Goal: Navigation & Orientation: Find specific page/section

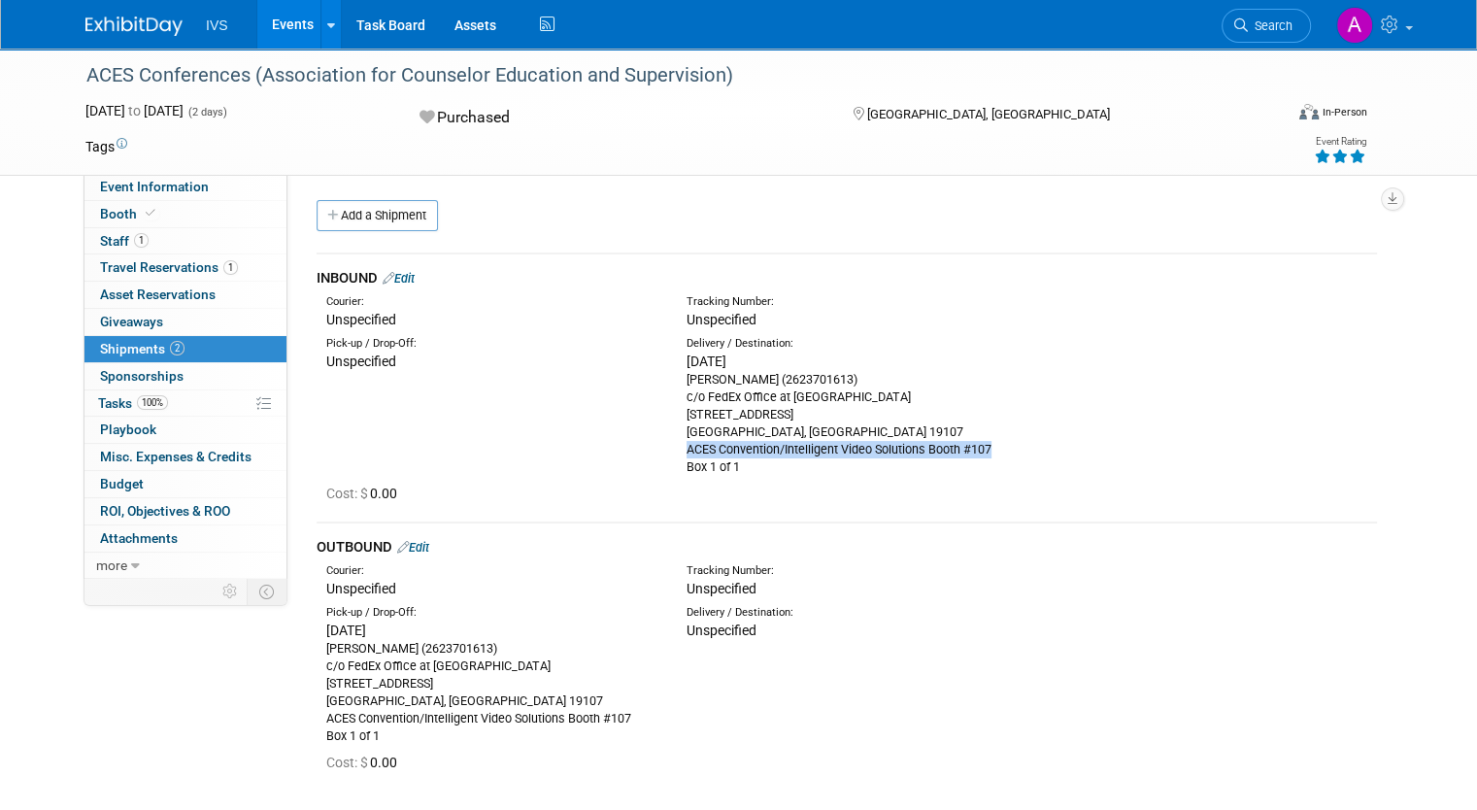
click at [272, 25] on link "Events" at bounding box center [292, 24] width 71 height 49
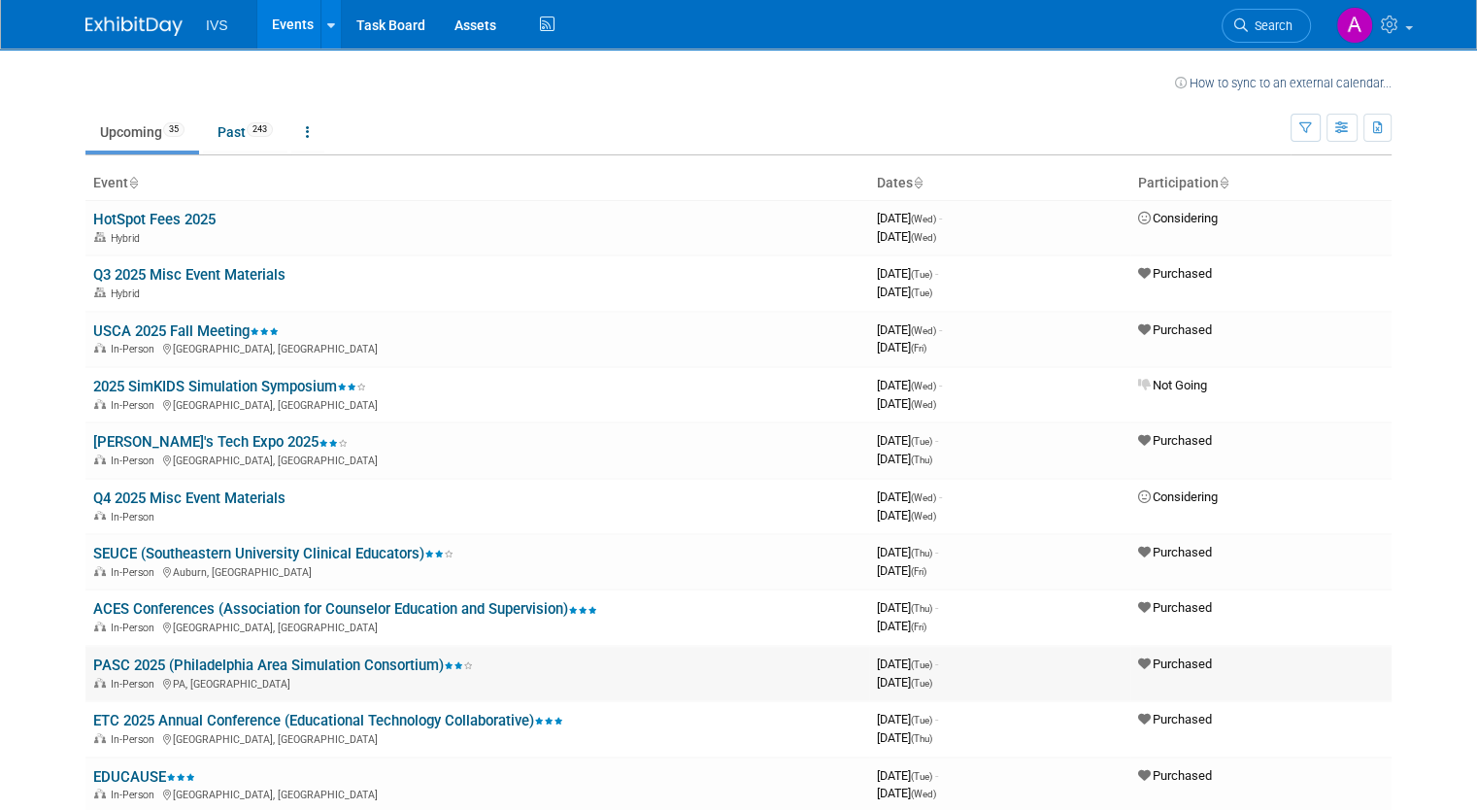
click at [157, 659] on link "PASC 2025 (Philadelphia Area Simulation Consortium)" at bounding box center [283, 665] width 380 height 17
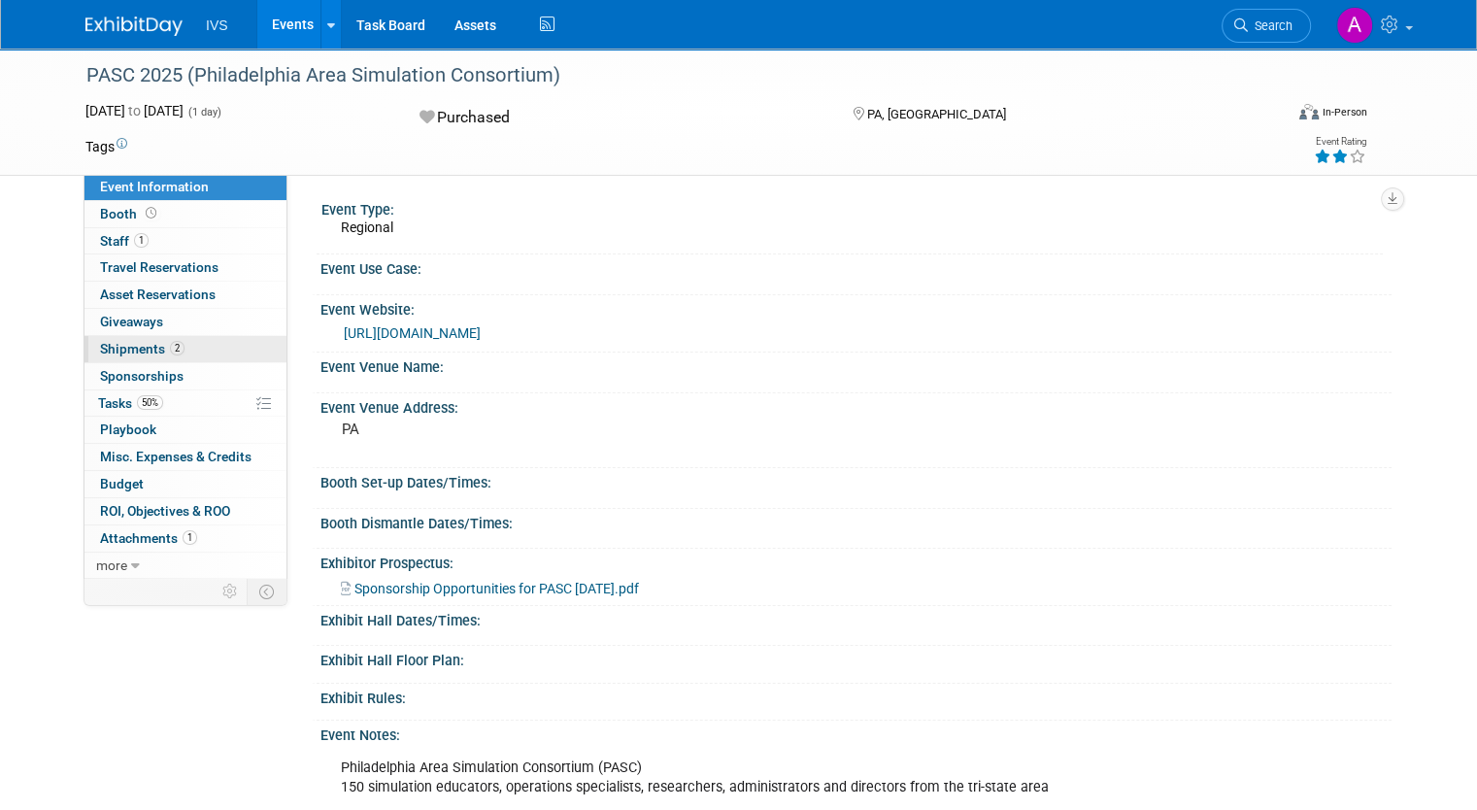
click at [215, 337] on link "2 Shipments 2" at bounding box center [186, 349] width 202 height 26
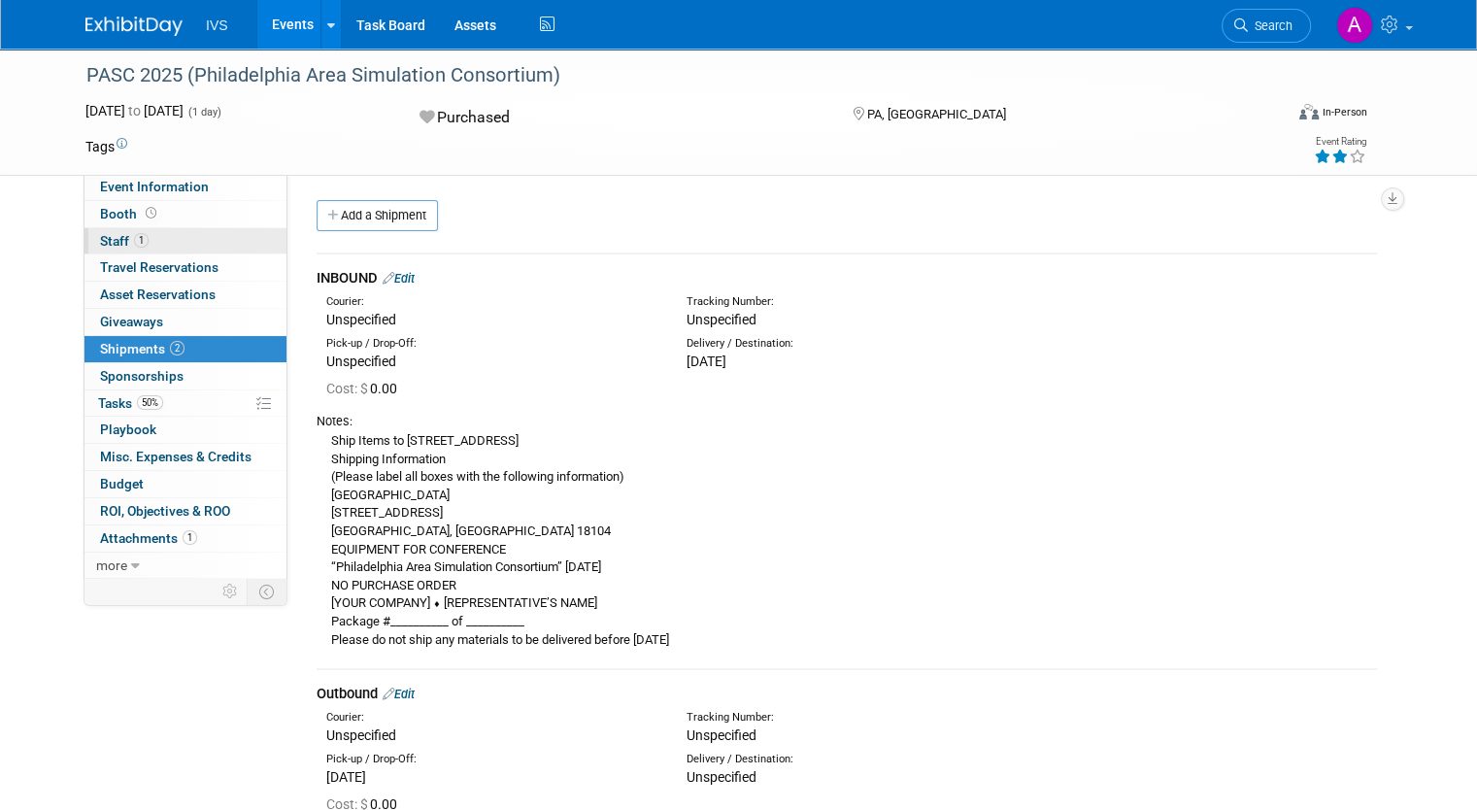
click at [134, 238] on span "1" at bounding box center [141, 240] width 15 height 15
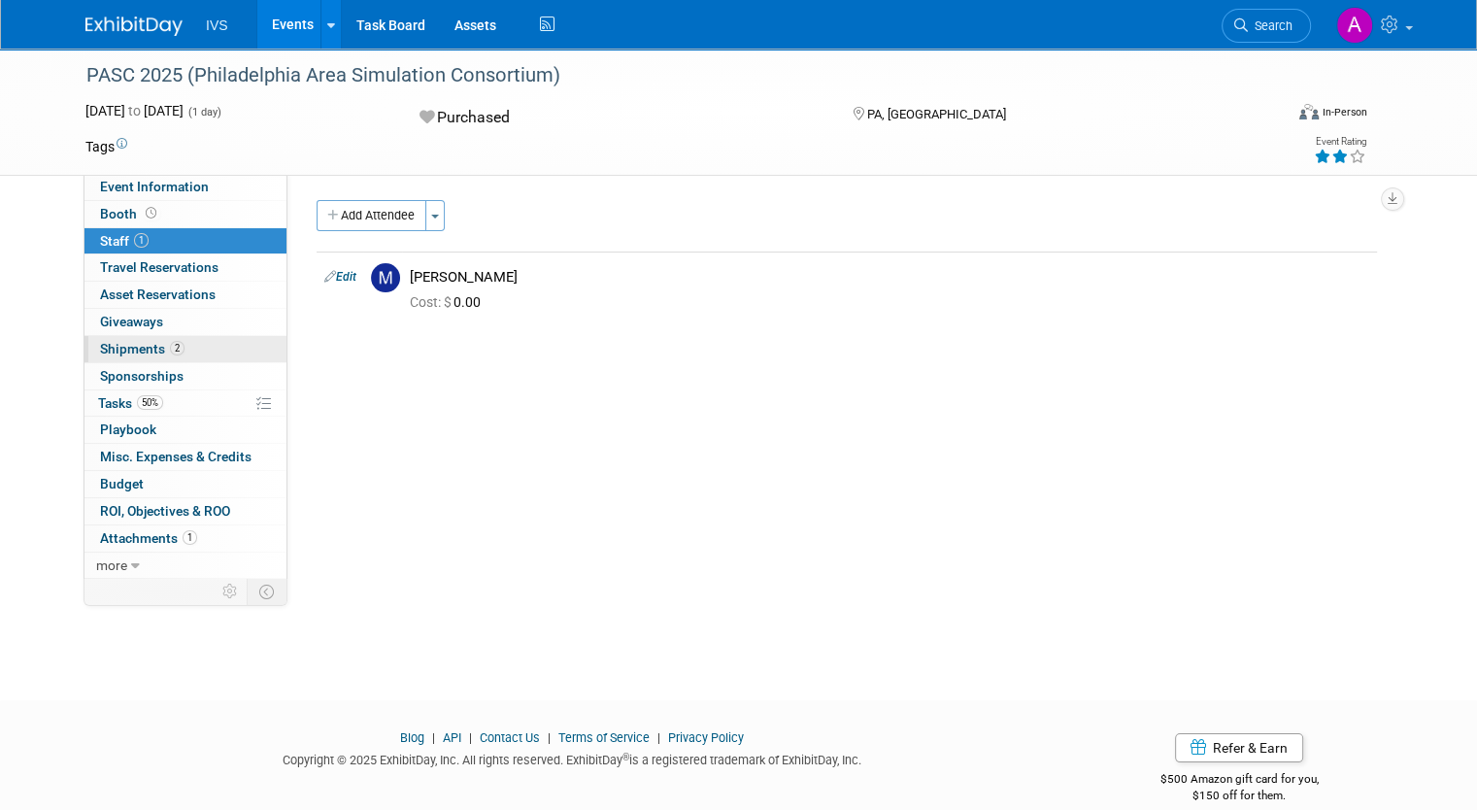
click at [201, 351] on link "2 Shipments 2" at bounding box center [186, 349] width 202 height 26
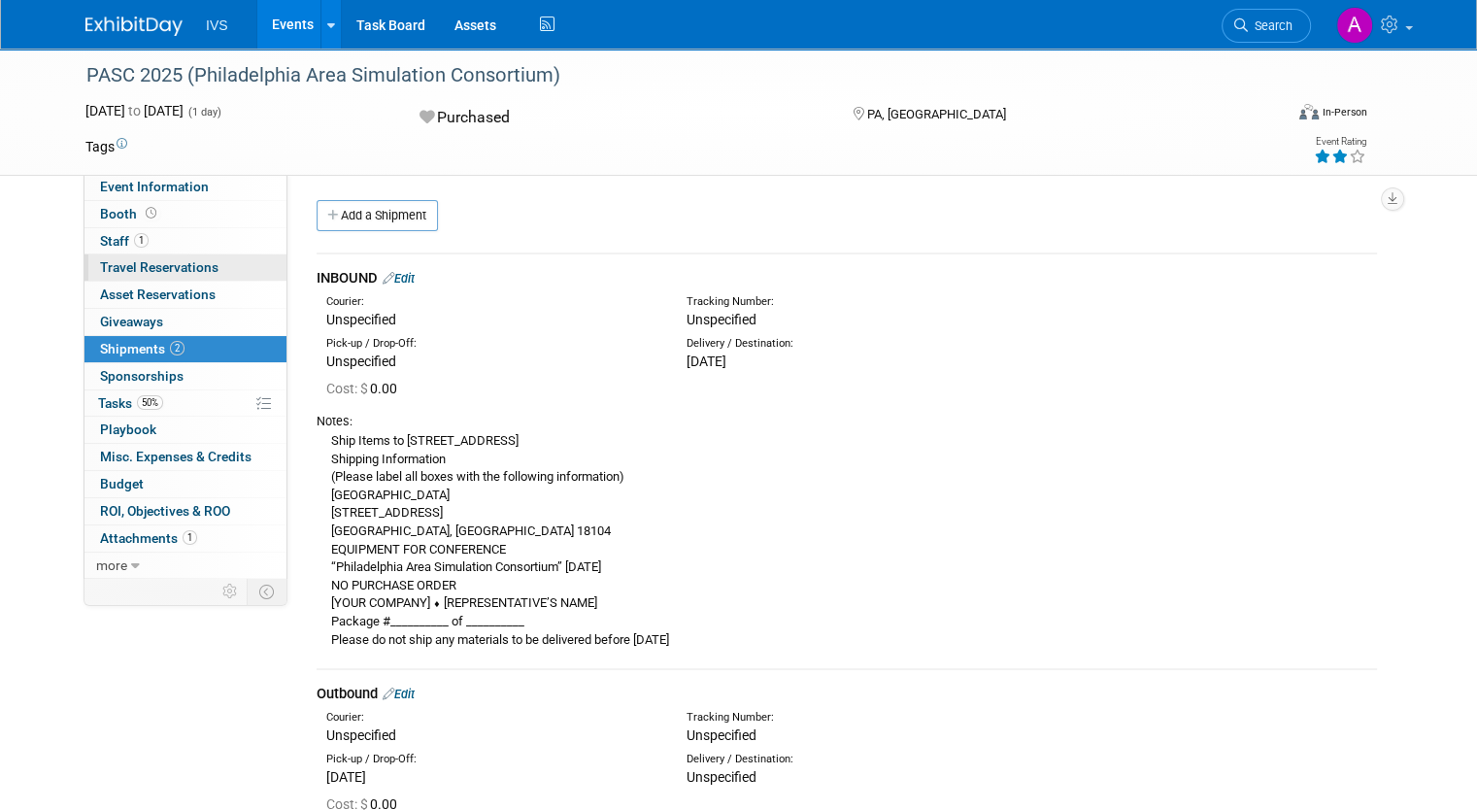
click at [164, 261] on span "Travel Reservations 0" at bounding box center [159, 267] width 118 height 16
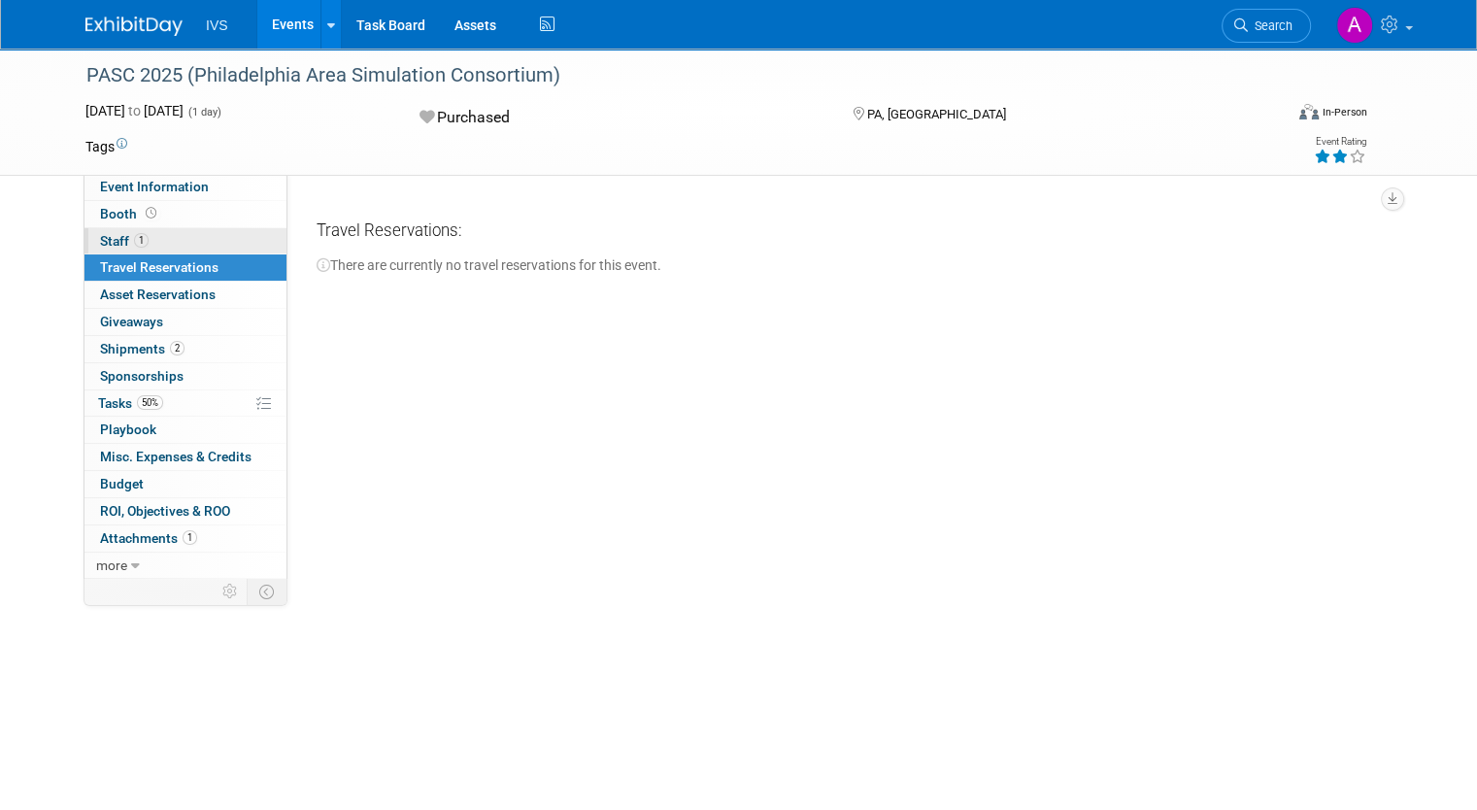
click at [165, 242] on link "1 Staff 1" at bounding box center [186, 241] width 202 height 26
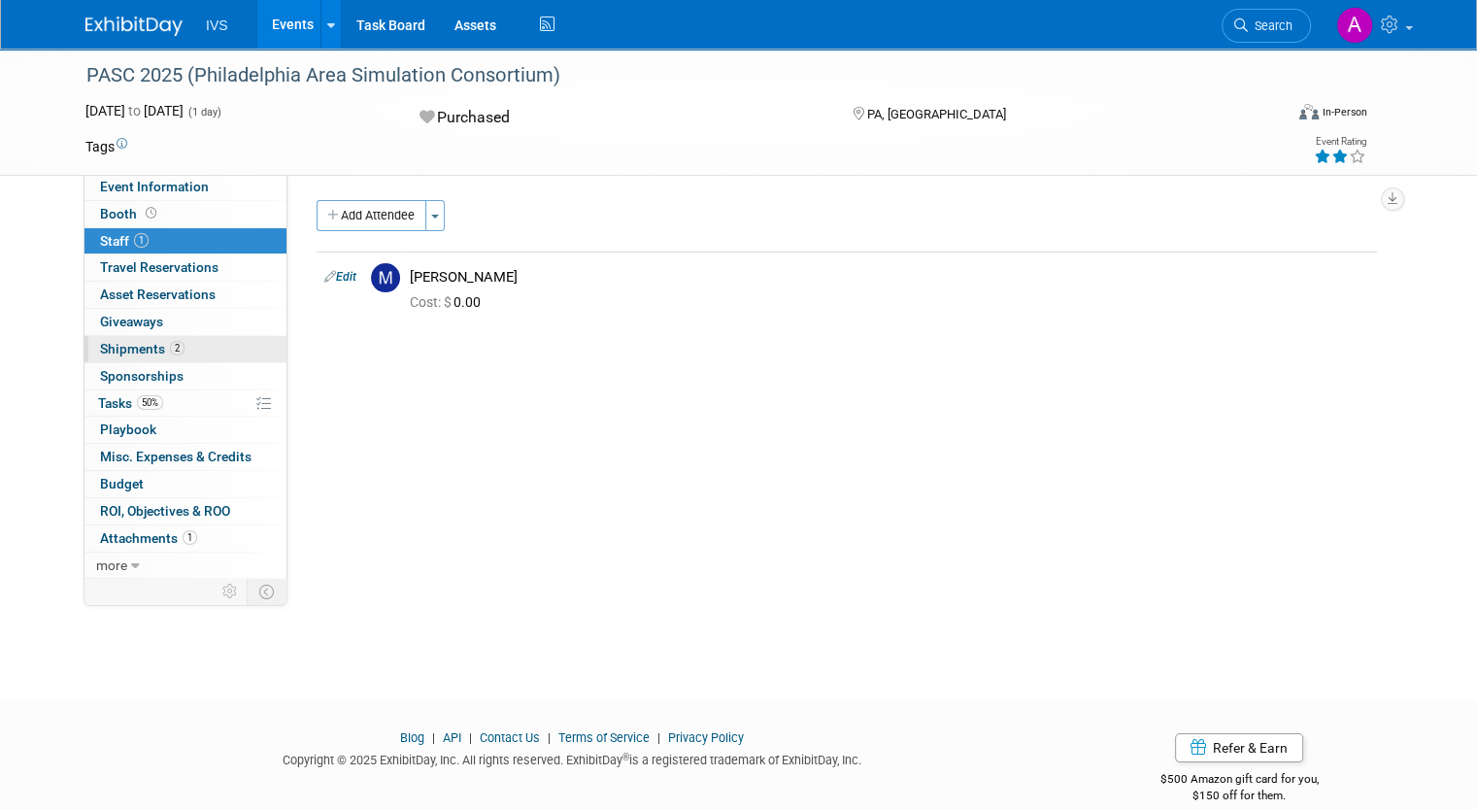
click at [186, 343] on link "2 Shipments 2" at bounding box center [186, 349] width 202 height 26
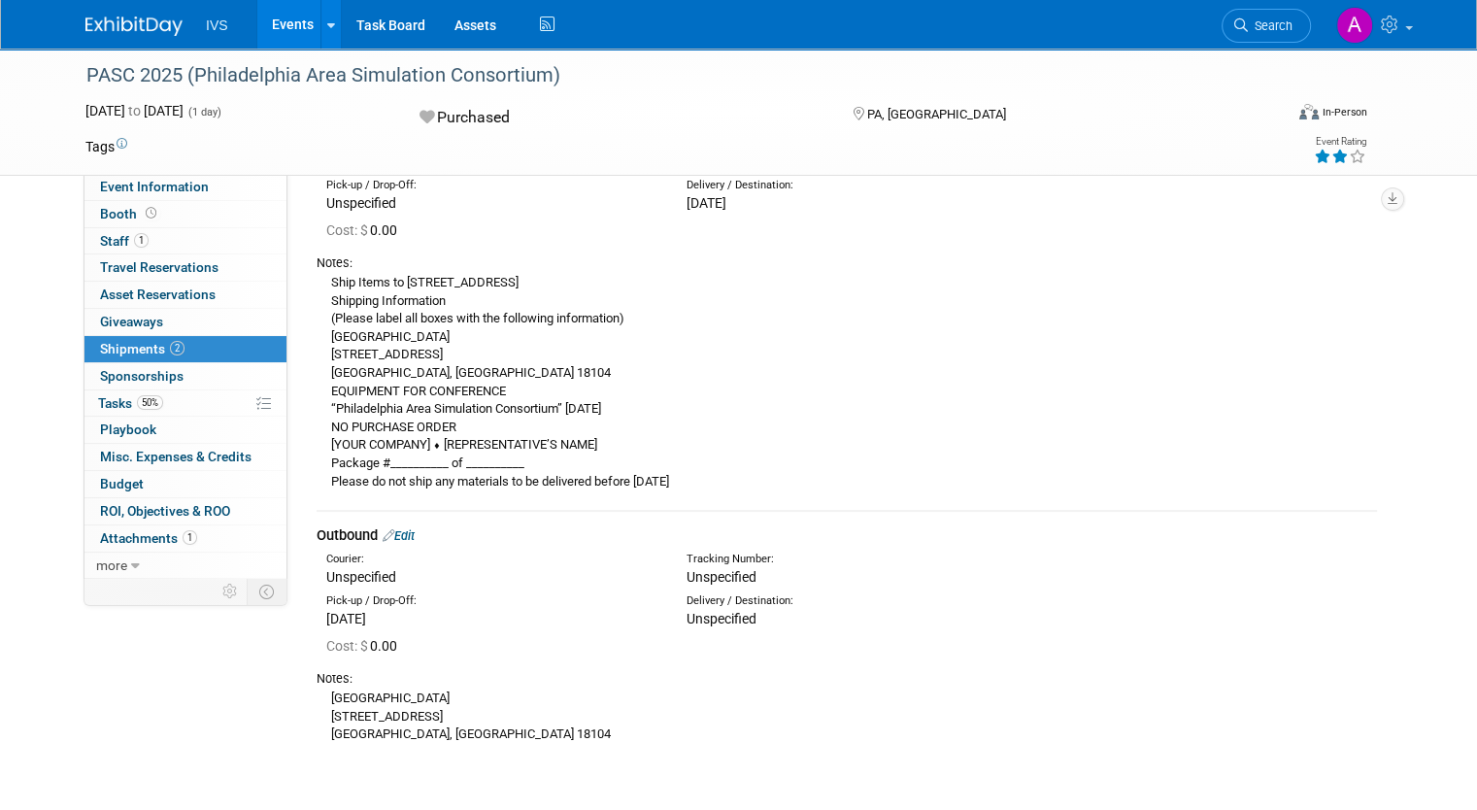
scroll to position [194, 0]
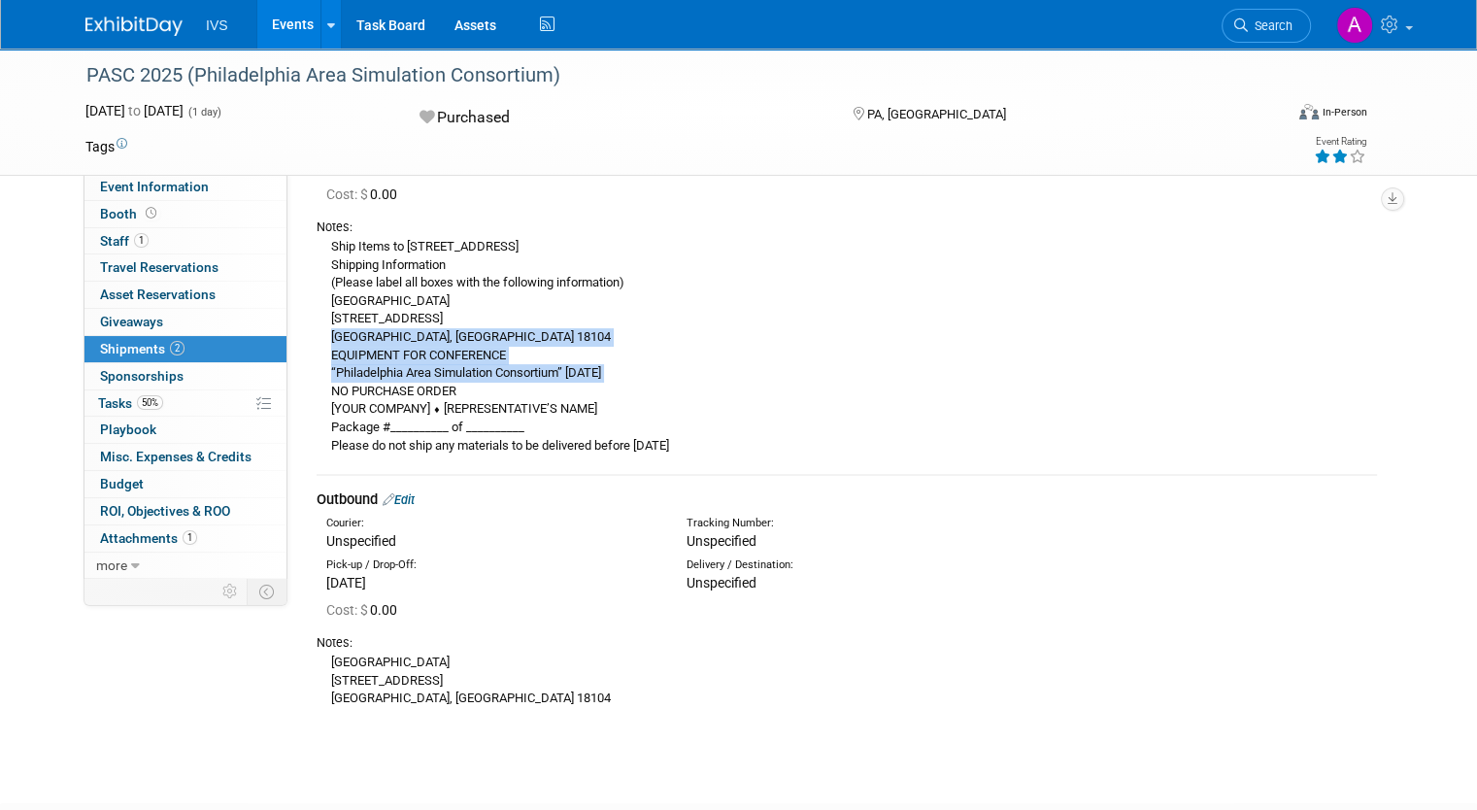
drag, startPoint x: 308, startPoint y: 393, endPoint x: 307, endPoint y: 343, distance: 50.5
click at [317, 343] on div "Ship Items to [STREET_ADDRESS] Shipping Information (Please label all boxes wit…" at bounding box center [847, 345] width 1061 height 219
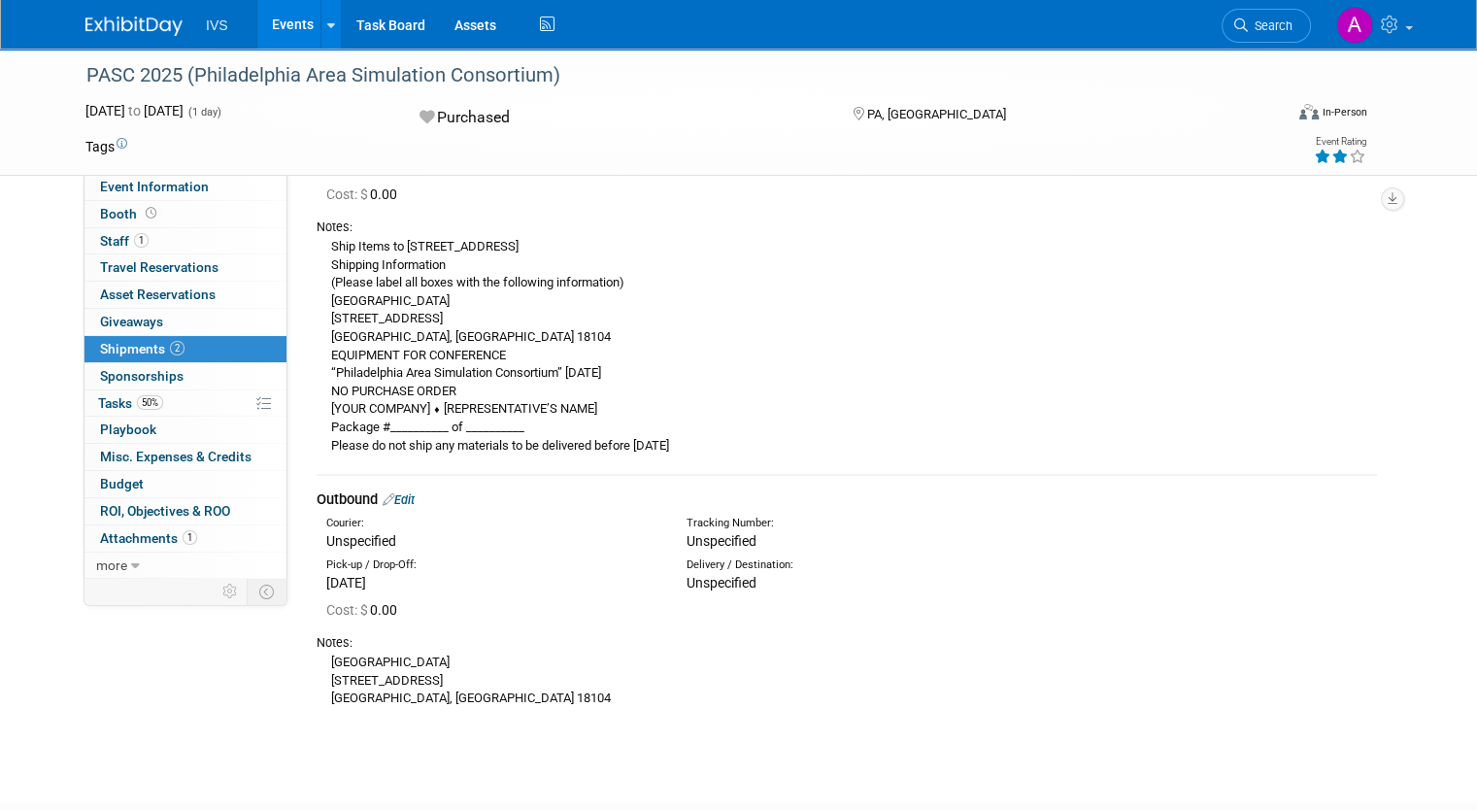
click at [396, 409] on div "Ship Items to [STREET_ADDRESS] Shipping Information (Please label all boxes wit…" at bounding box center [847, 345] width 1061 height 219
